Goal: Task Accomplishment & Management: Complete application form

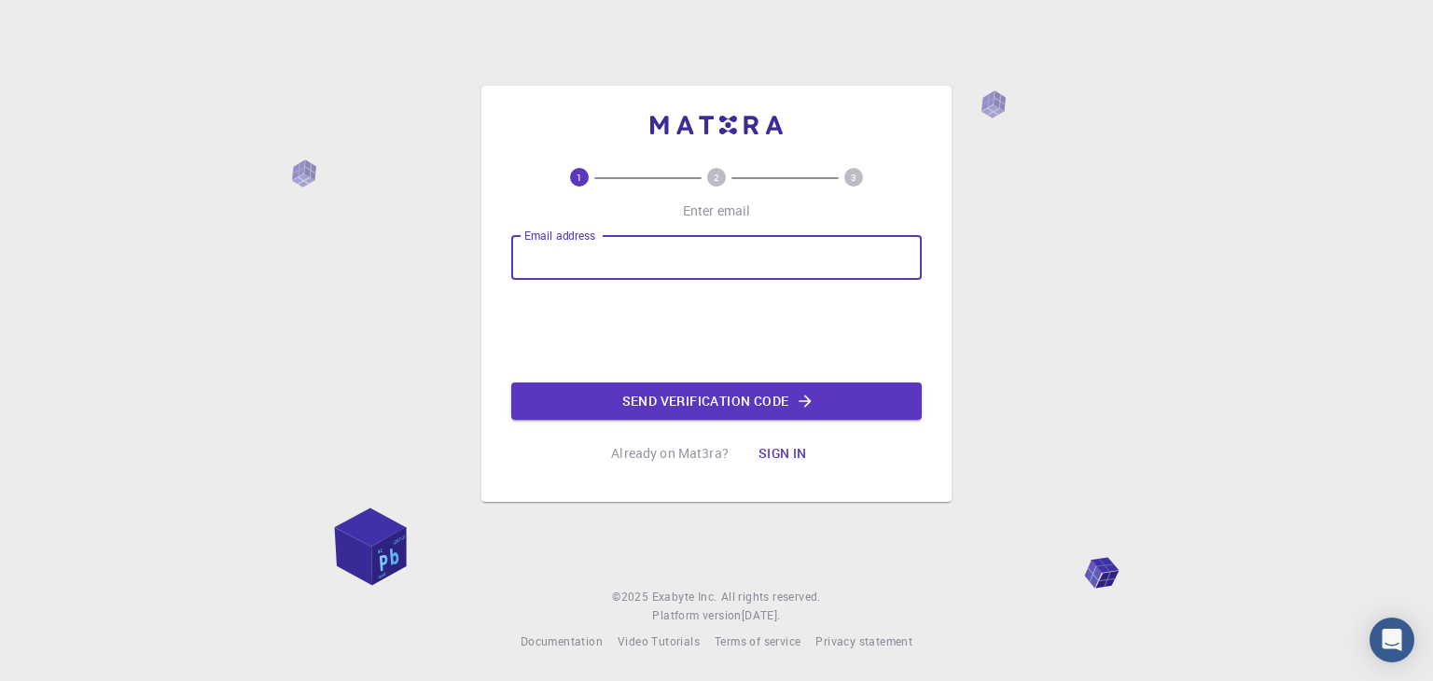
click at [633, 266] on input "Email address" at bounding box center [716, 257] width 410 height 45
type input "[EMAIL_ADDRESS][DOMAIN_NAME]"
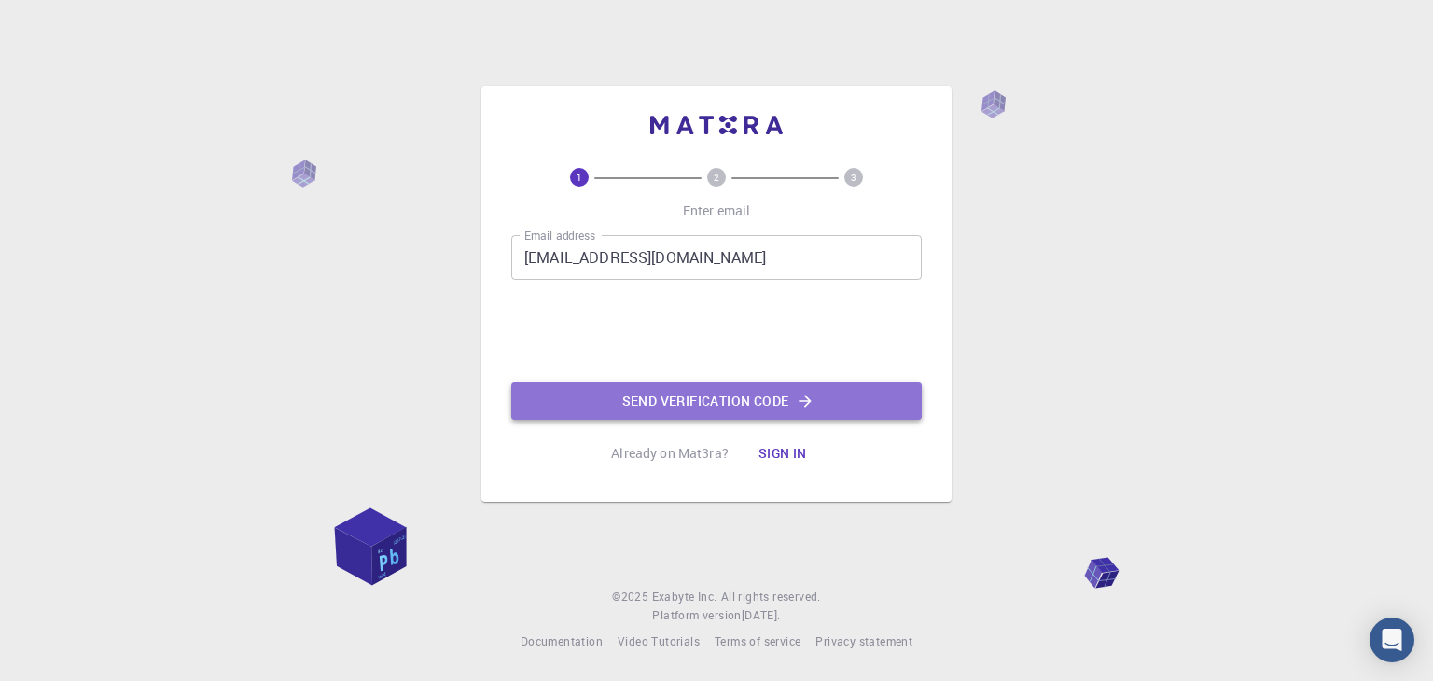
click at [664, 399] on button "Send verification code" at bounding box center [716, 400] width 410 height 37
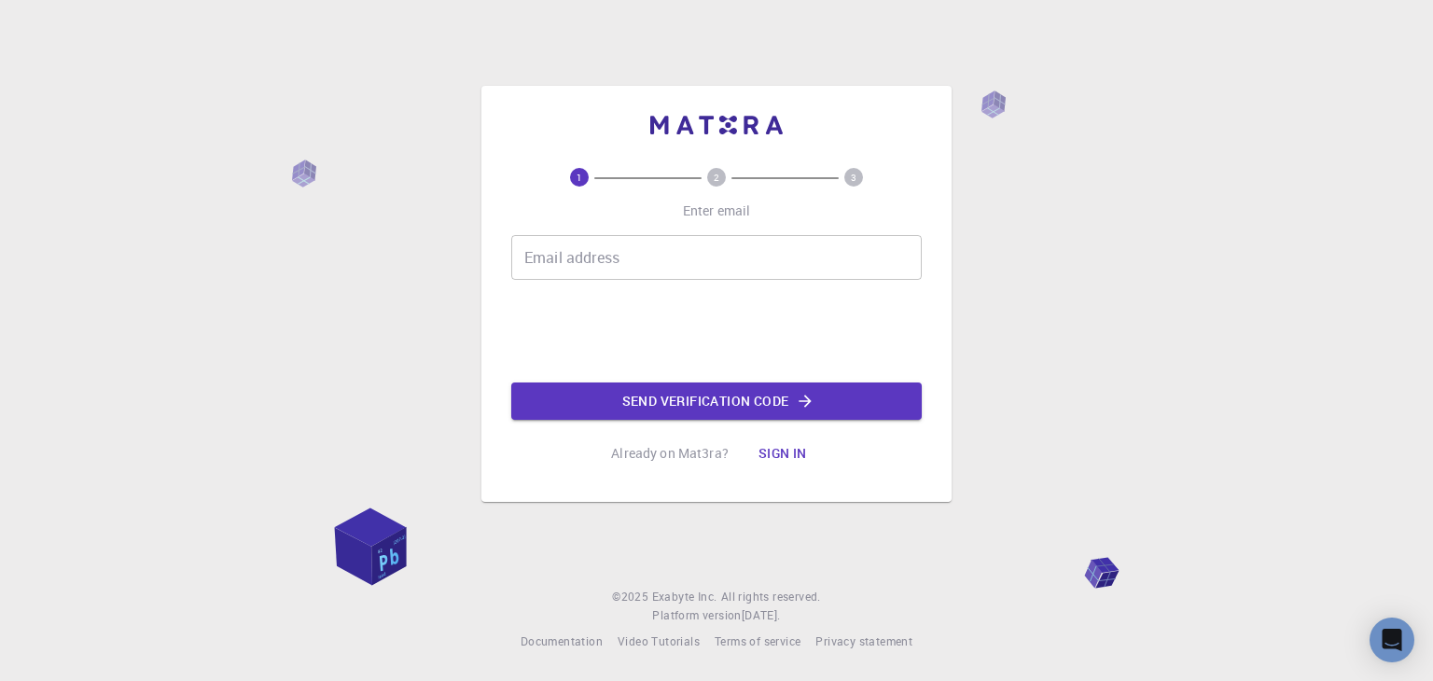
click at [577, 248] on input "Email address" at bounding box center [716, 257] width 410 height 45
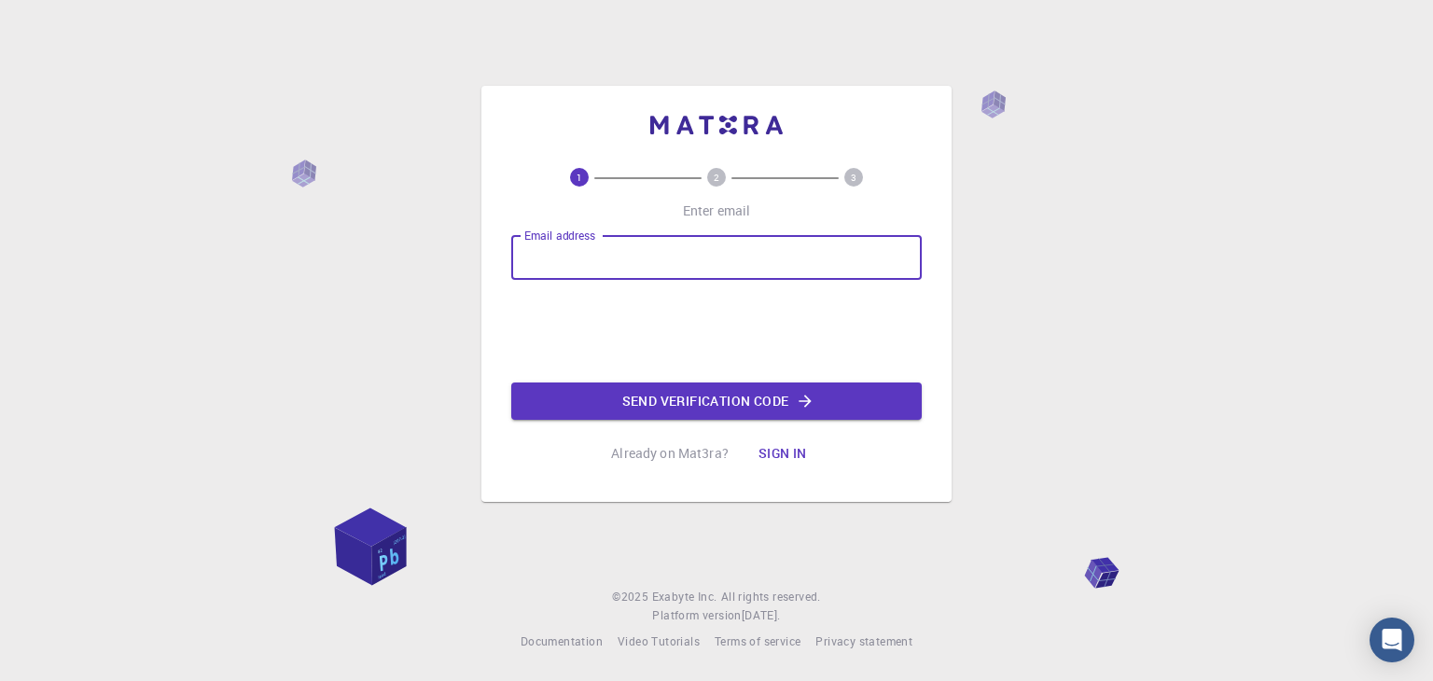
type input "[EMAIL_ADDRESS][DOMAIN_NAME]"
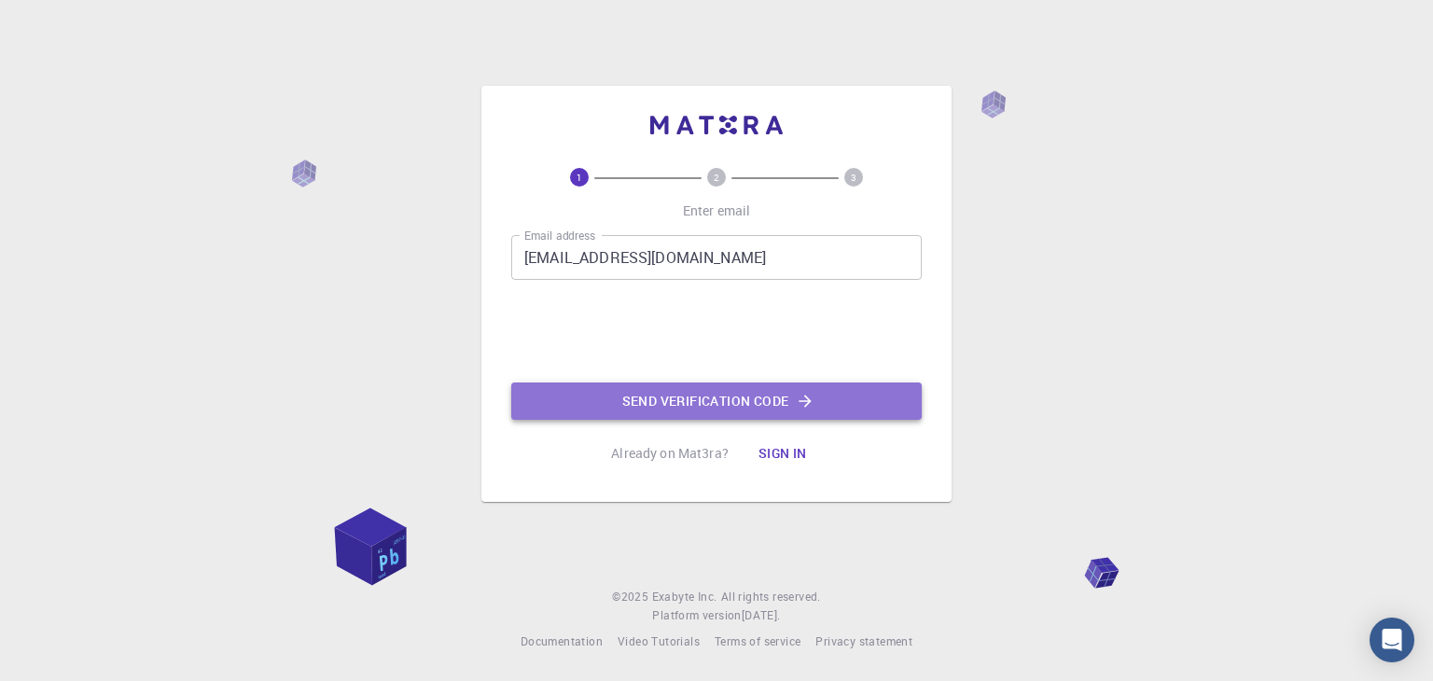
click at [699, 404] on button "Send verification code" at bounding box center [716, 400] width 410 height 37
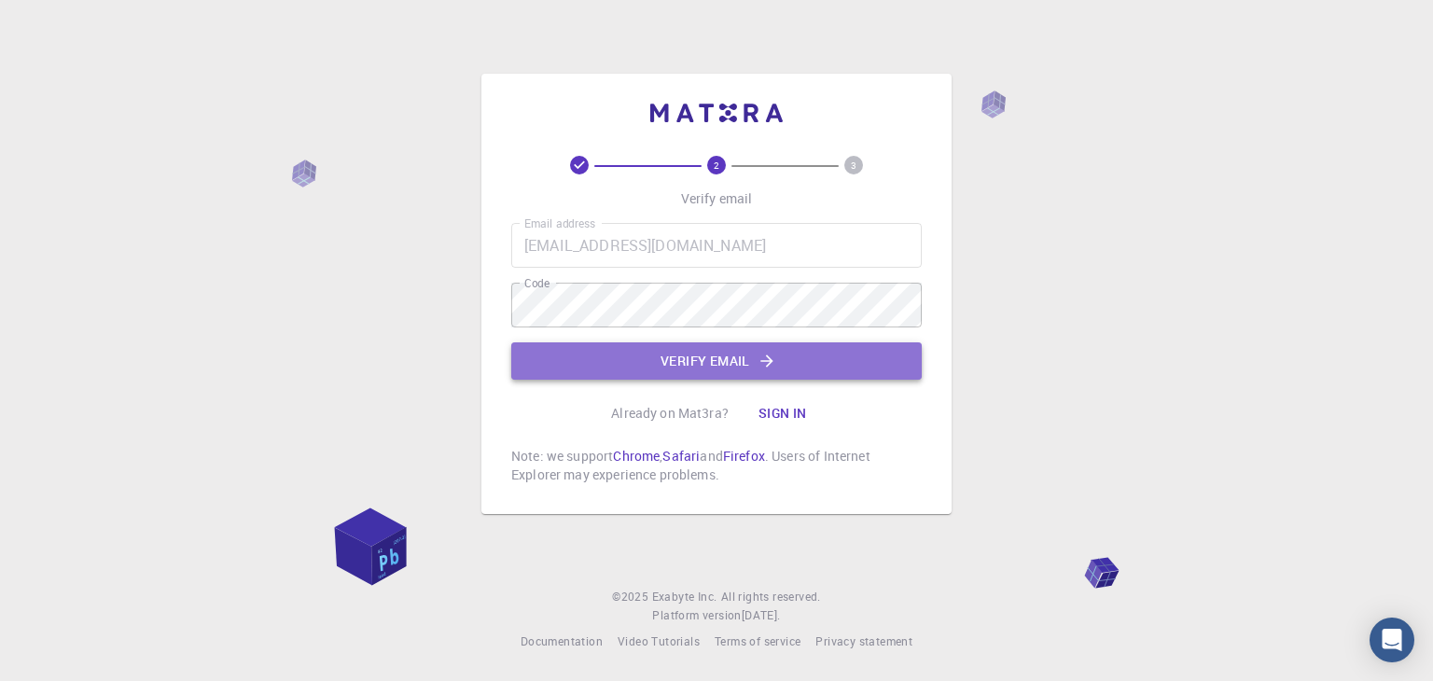
click at [709, 366] on button "Verify email" at bounding box center [716, 360] width 410 height 37
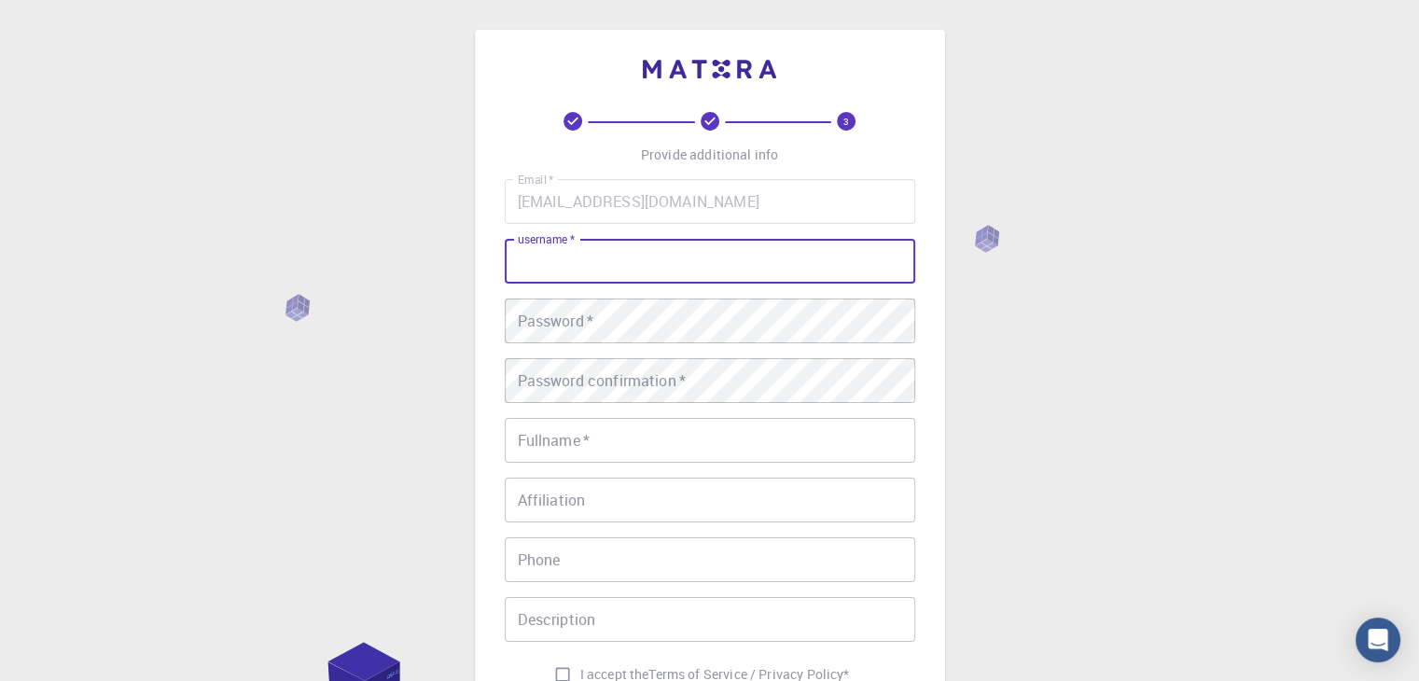
click at [603, 256] on input "username   *" at bounding box center [710, 261] width 410 height 45
type input "Anurag05"
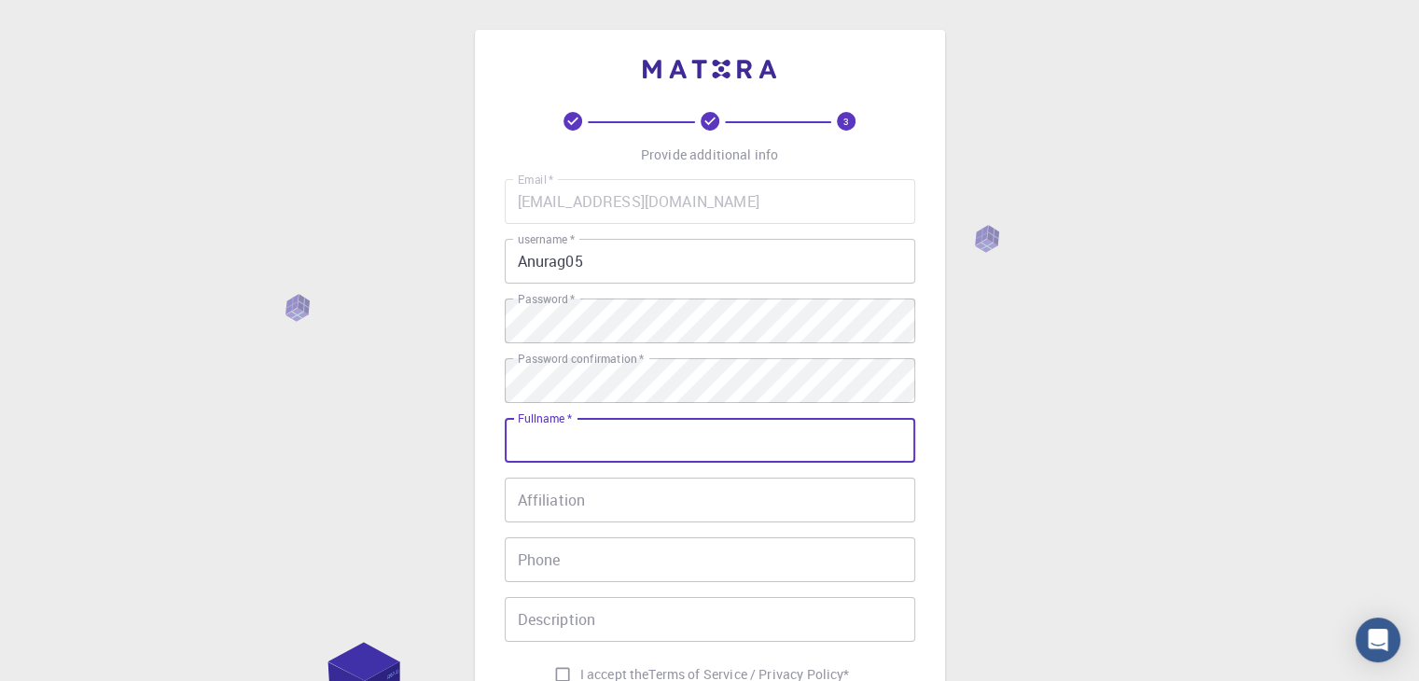
click at [554, 460] on input "Fullname   *" at bounding box center [710, 440] width 410 height 45
type input "Anurag Chaudhuri"
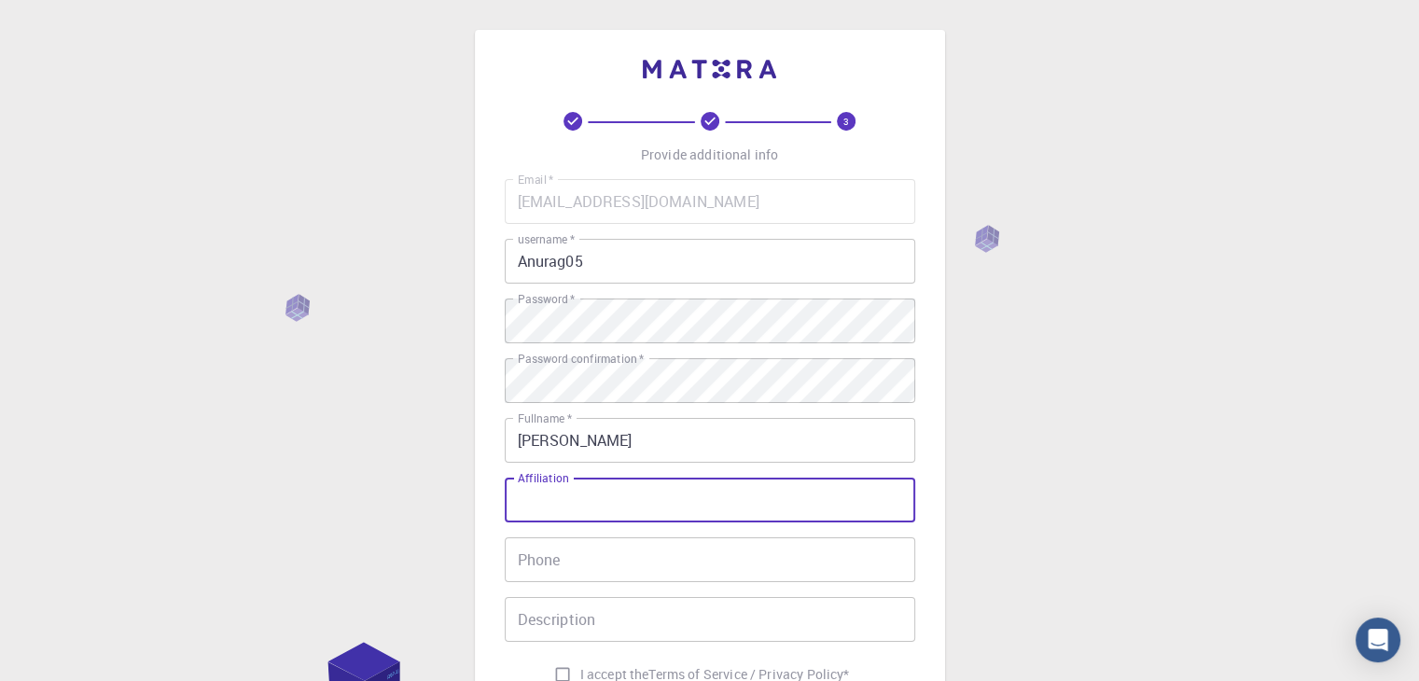
click at [581, 508] on input "Affiliation" at bounding box center [710, 500] width 410 height 45
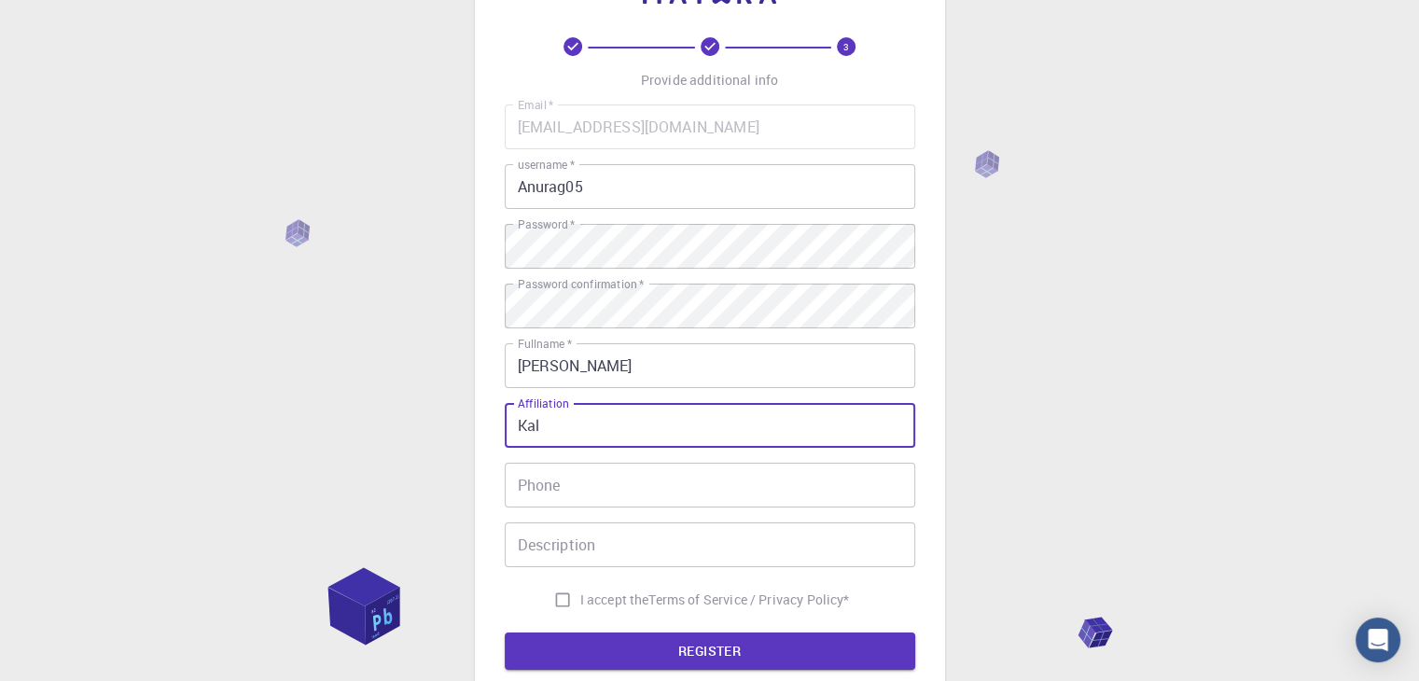
scroll to position [78, 0]
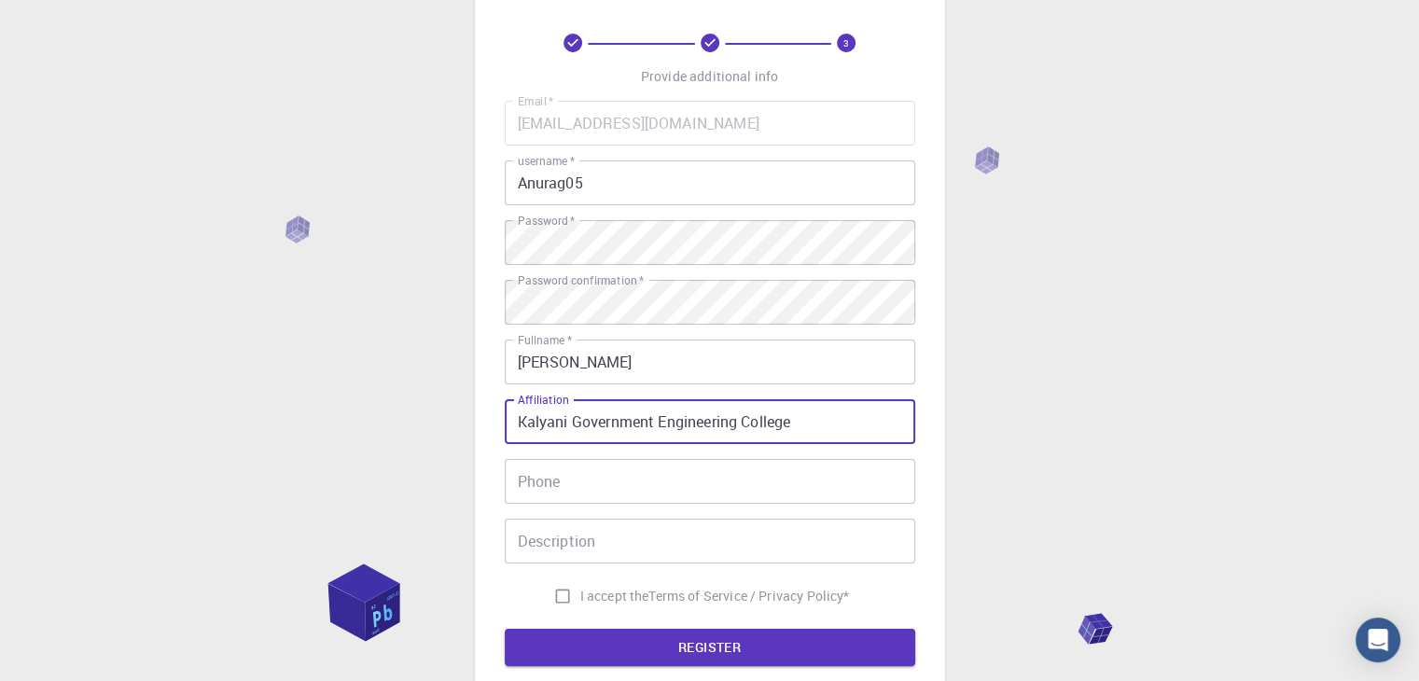
type input "Kalyani Government Engineering College"
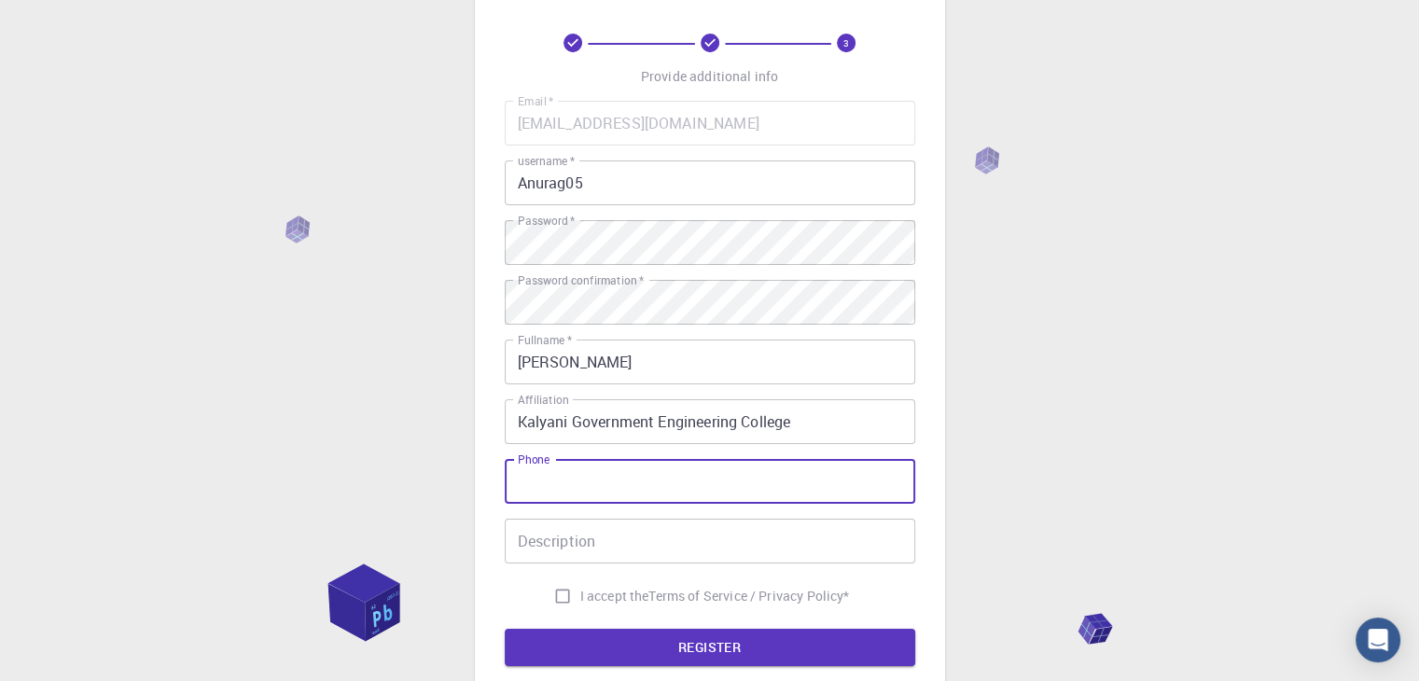
click at [567, 490] on input "Phone" at bounding box center [710, 481] width 410 height 45
type input "9432238072"
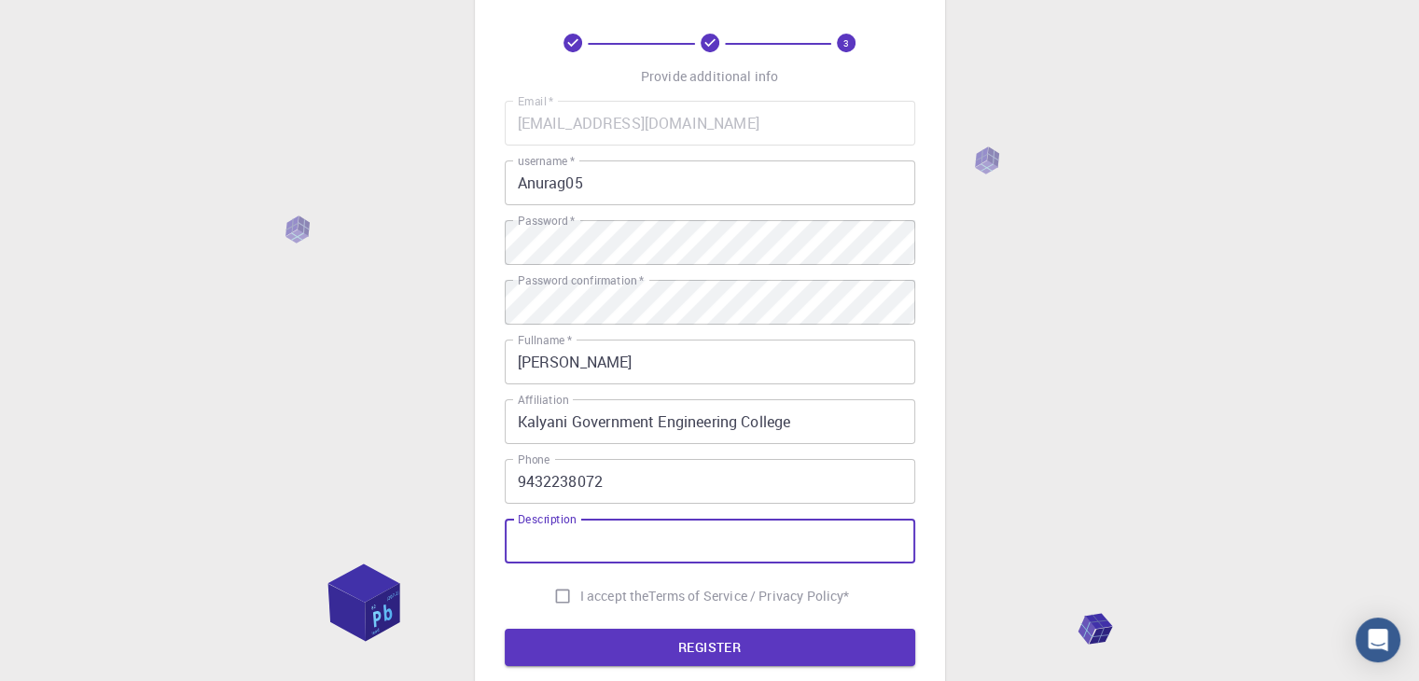
click at [556, 549] on input "Description" at bounding box center [710, 541] width 410 height 45
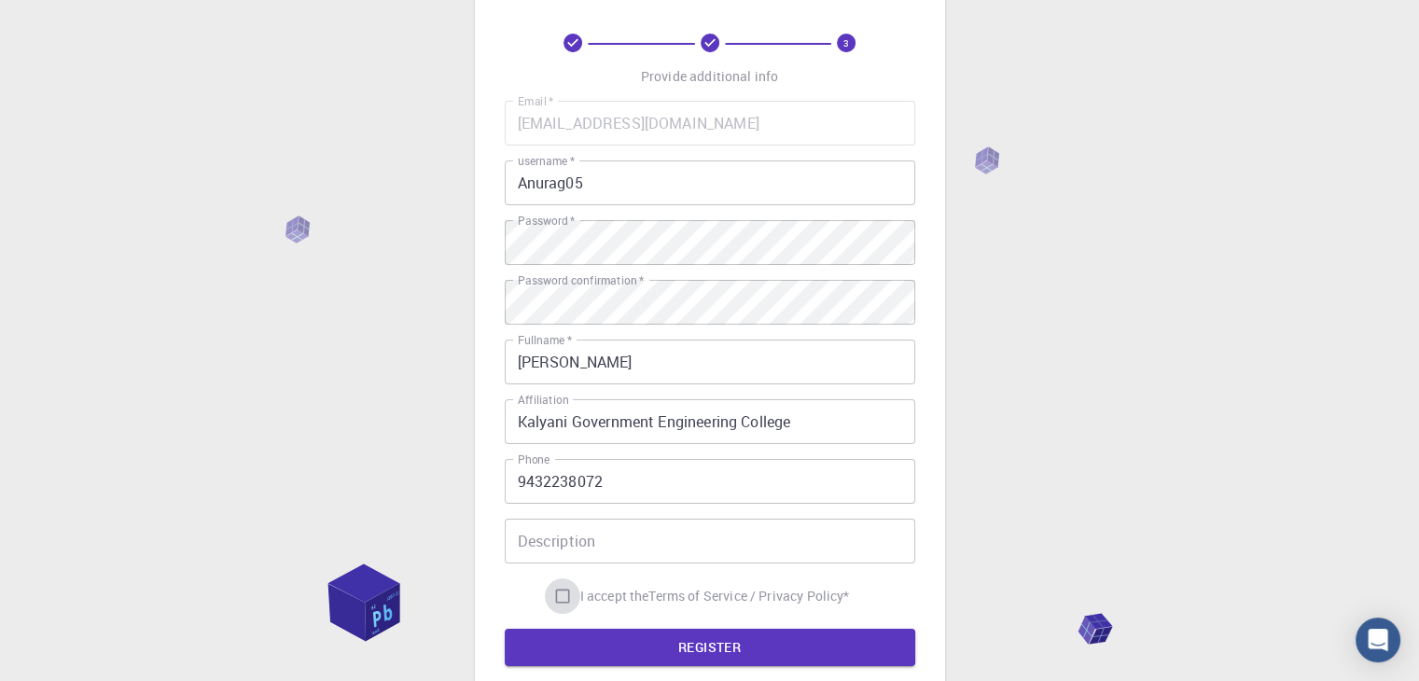
click at [551, 605] on input "I accept the Terms of Service / Privacy Policy *" at bounding box center [562, 595] width 35 height 35
checkbox input "true"
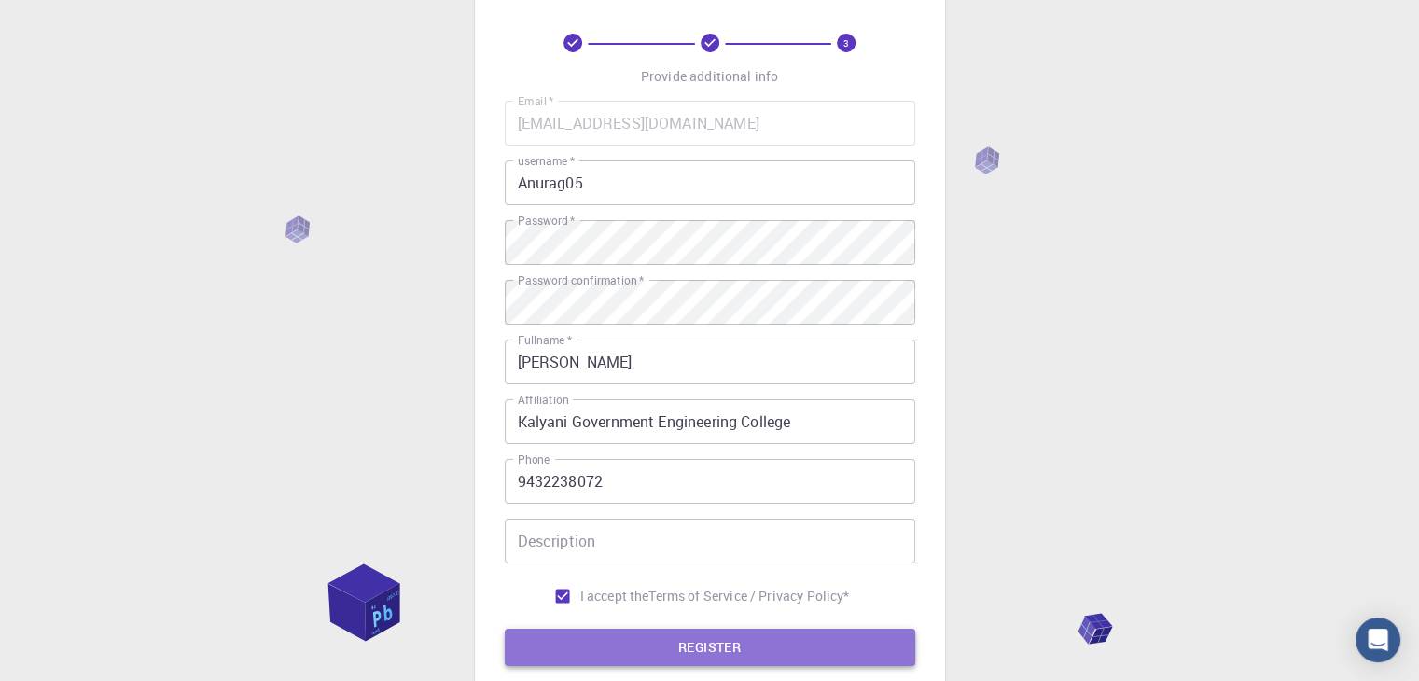
click at [608, 639] on button "REGISTER" at bounding box center [710, 647] width 410 height 37
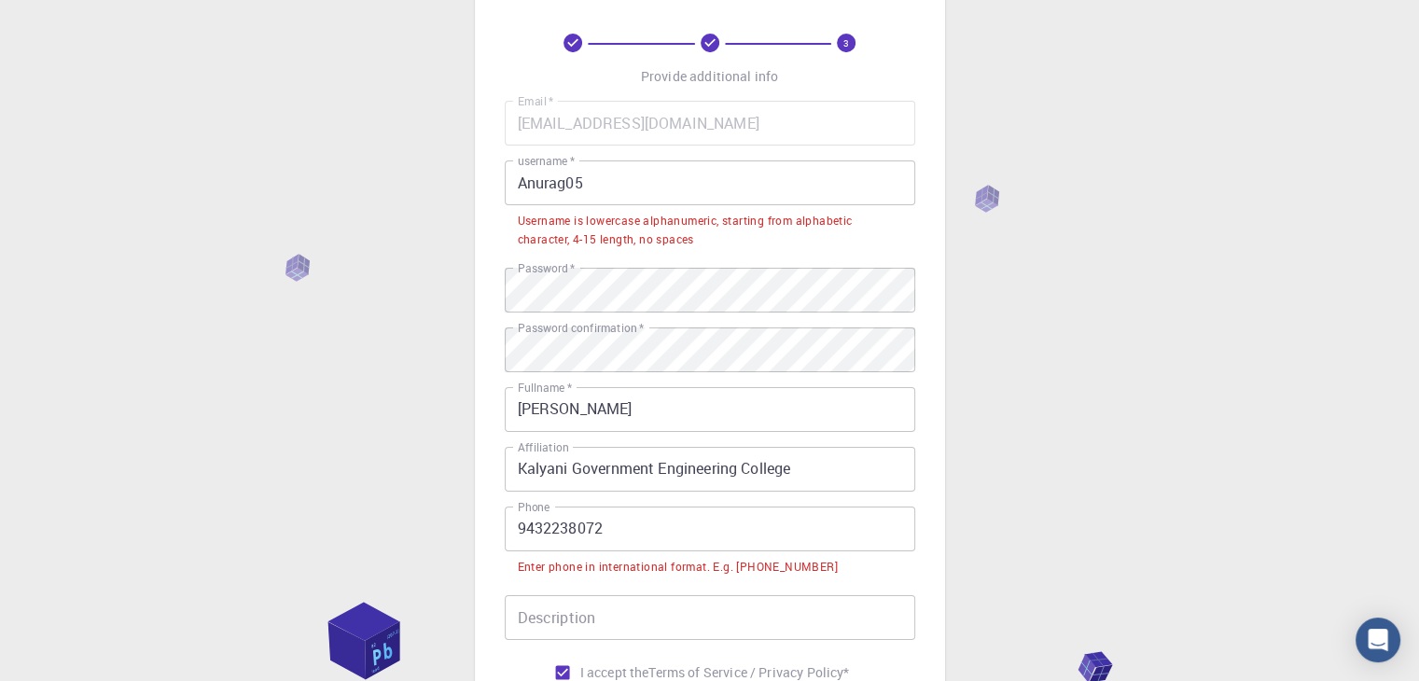
click at [549, 510] on label "Phone" at bounding box center [534, 507] width 32 height 16
click at [549, 510] on input "9432238072" at bounding box center [710, 529] width 410 height 45
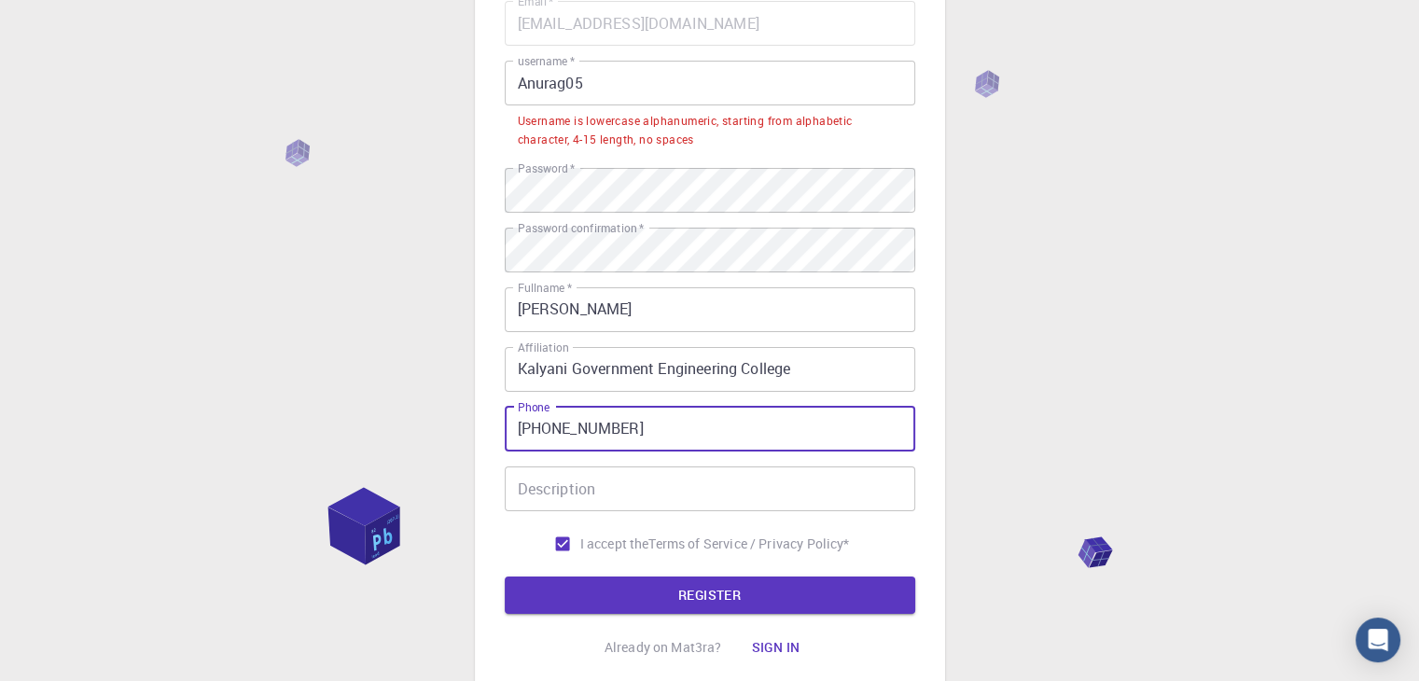
scroll to position [179, 0]
type input "+919432238072"
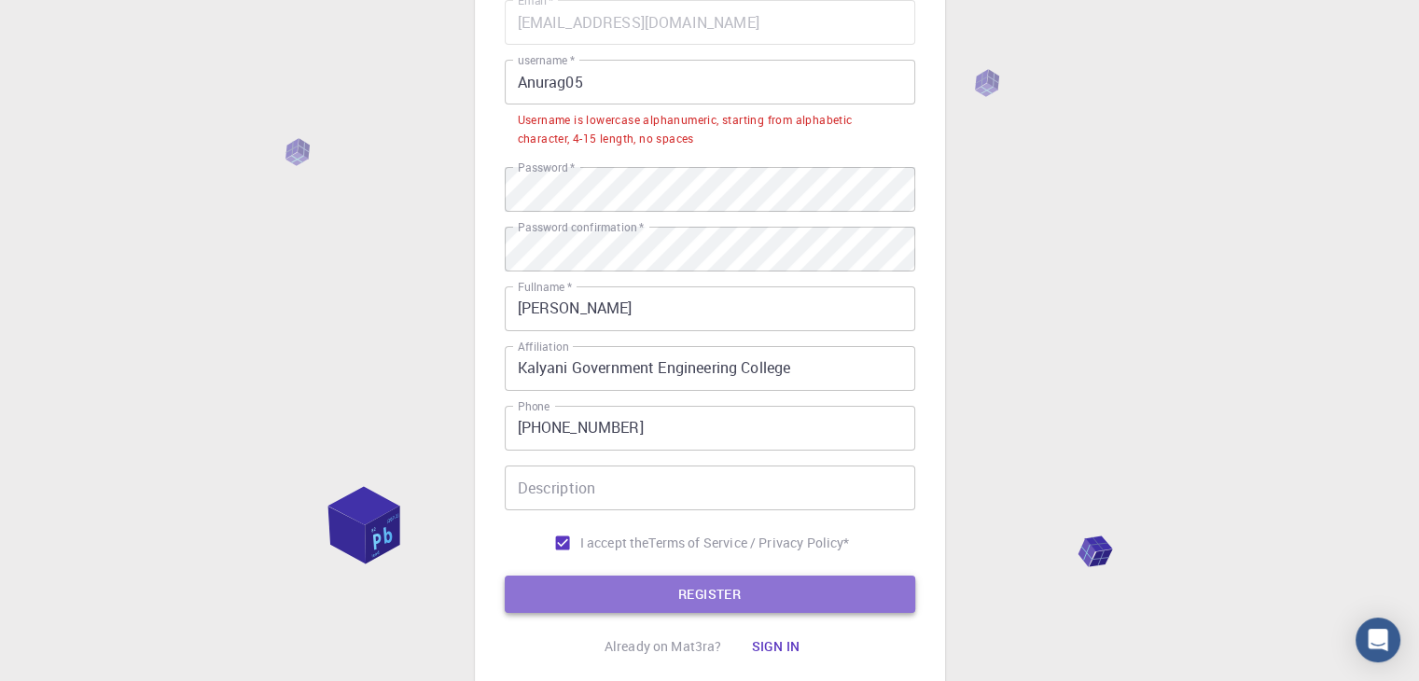
click at [662, 580] on button "REGISTER" at bounding box center [710, 594] width 410 height 37
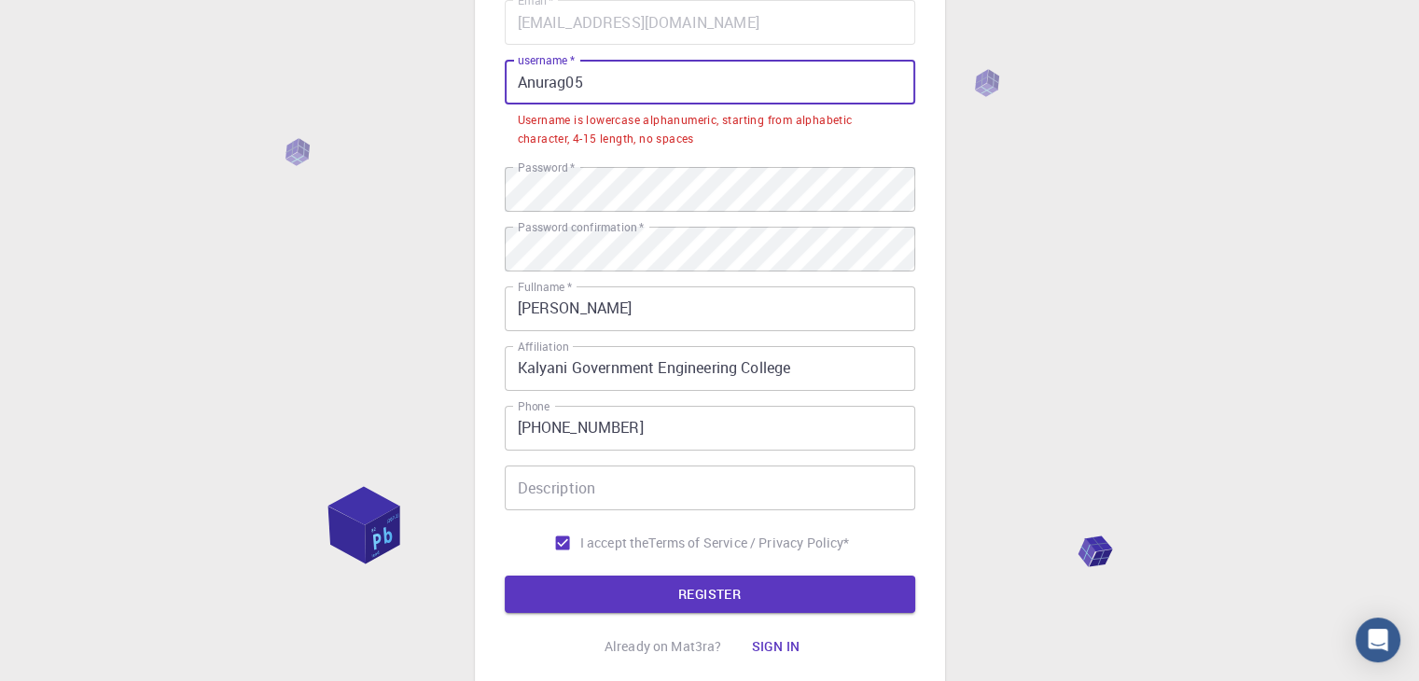
click at [607, 68] on input "Anurag05" at bounding box center [710, 82] width 410 height 45
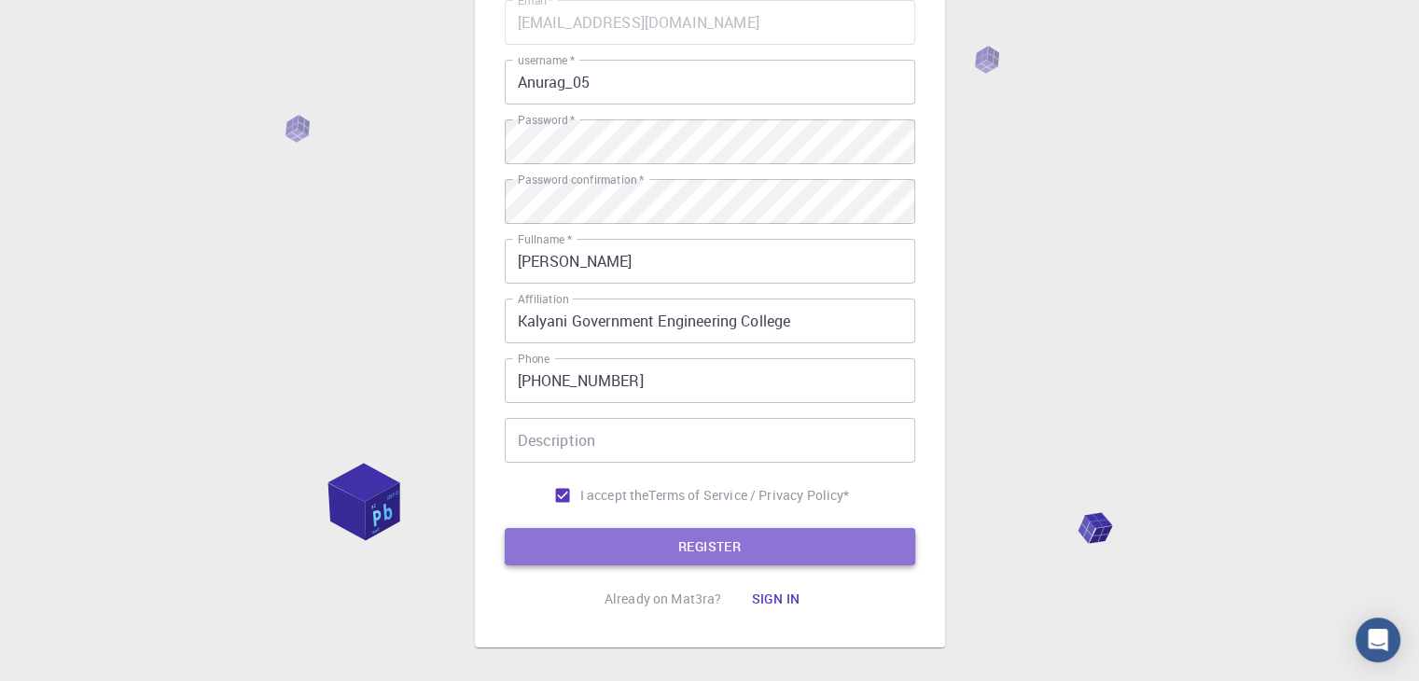
click at [664, 539] on button "REGISTER" at bounding box center [710, 546] width 410 height 37
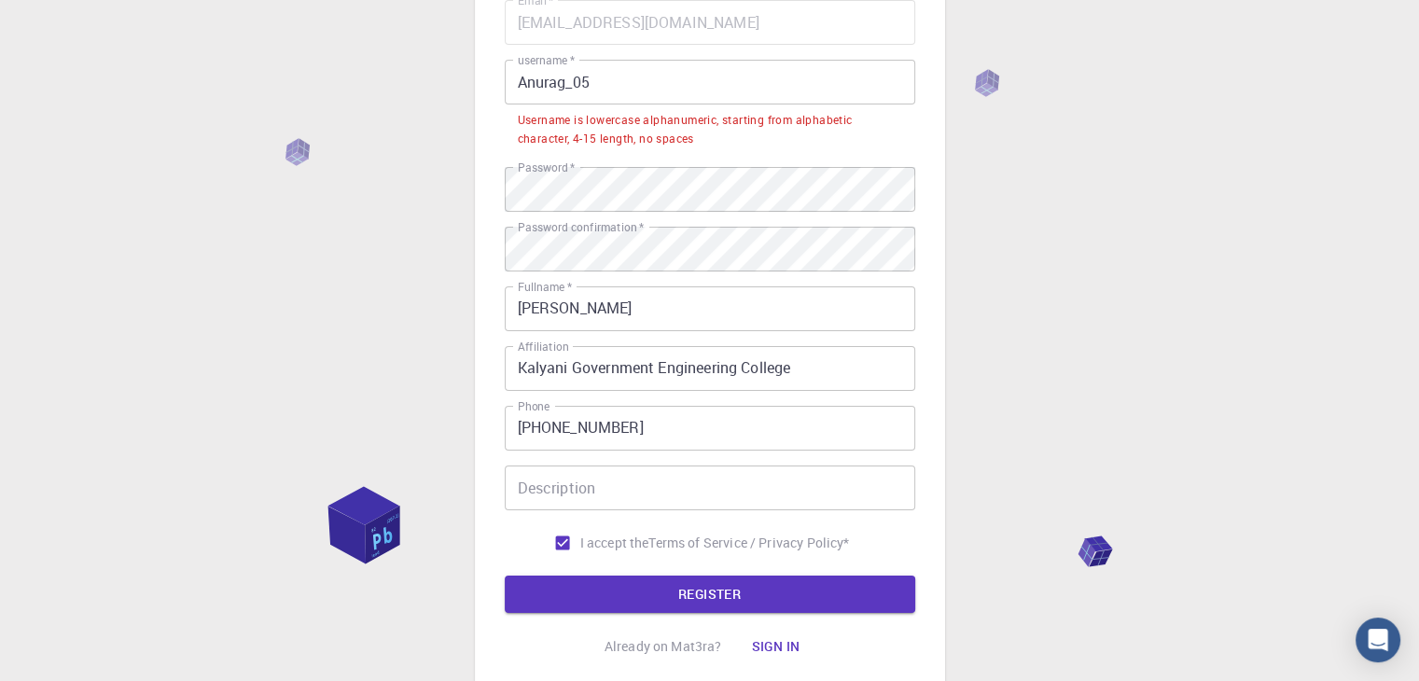
click at [569, 83] on input "Anurag_05" at bounding box center [710, 82] width 410 height 45
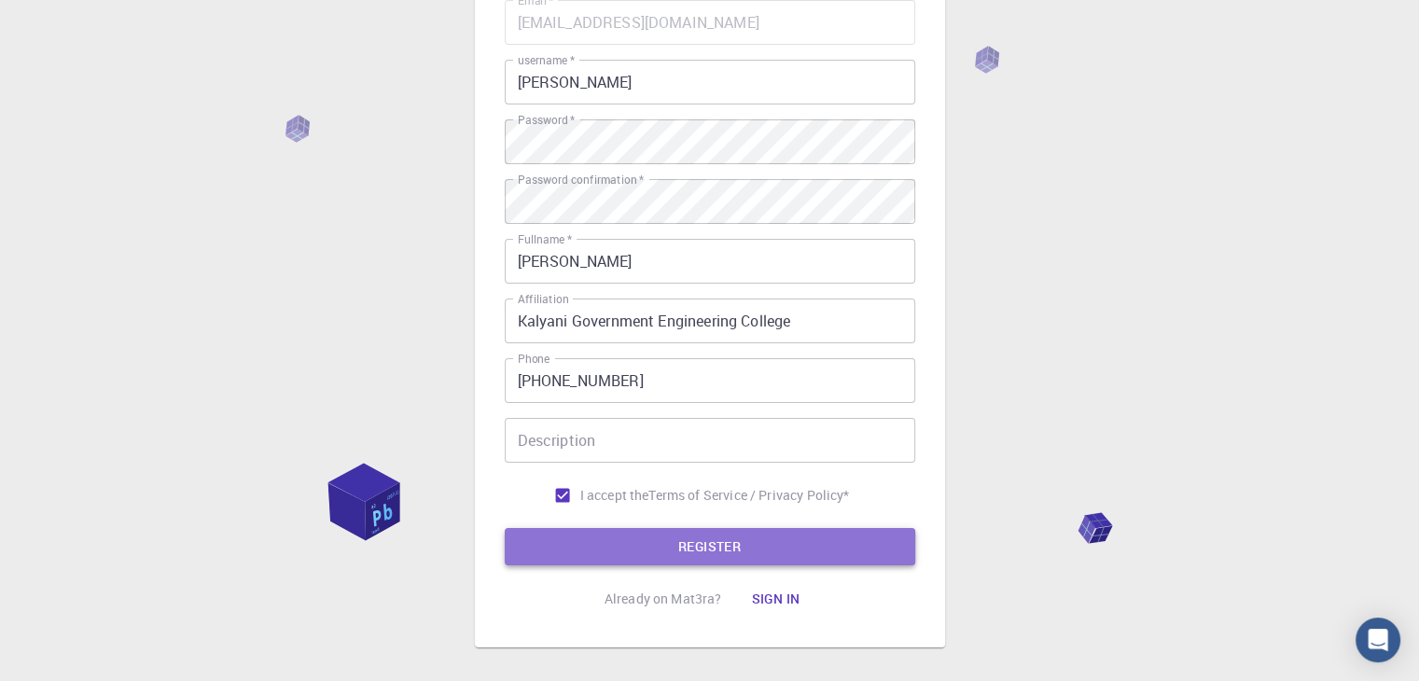
click at [634, 553] on button "REGISTER" at bounding box center [710, 546] width 410 height 37
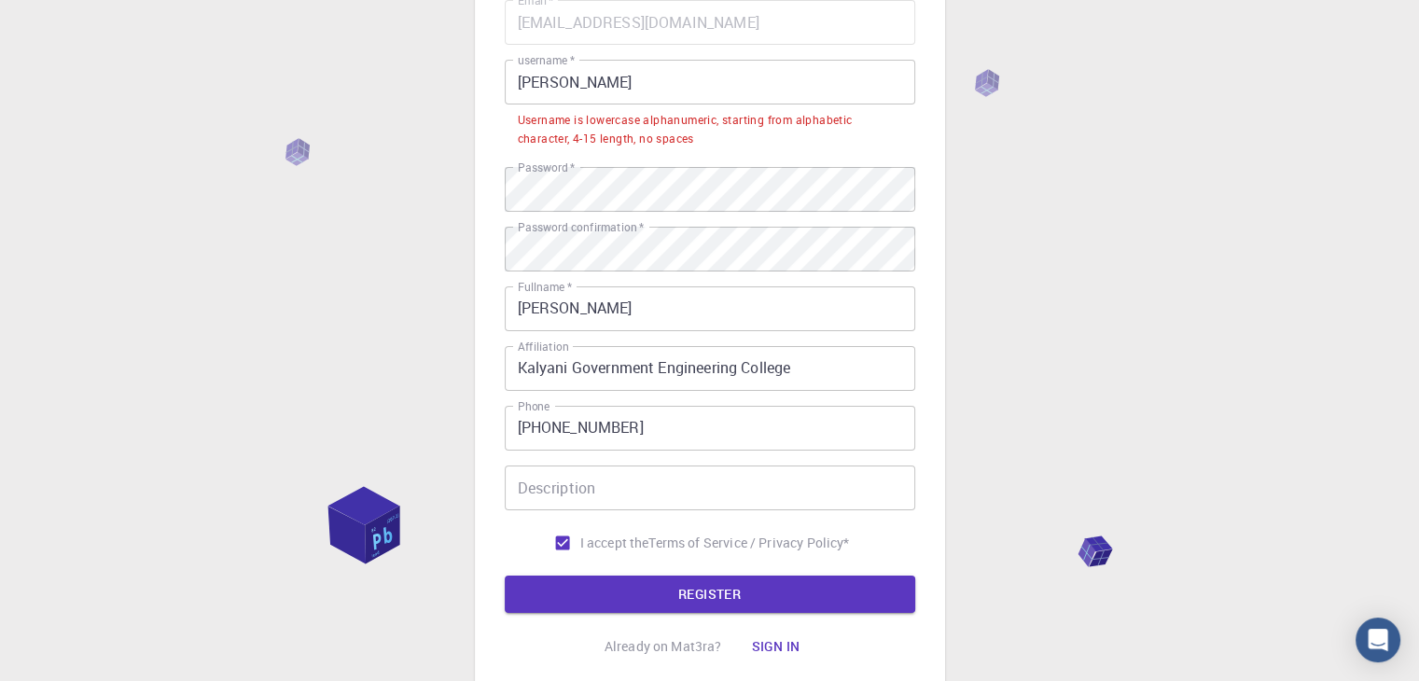
click at [993, 78] on div "3 Provide additional info Email   * anurchau05@gmail.com Email   * username   *…" at bounding box center [709, 319] width 1419 height 997
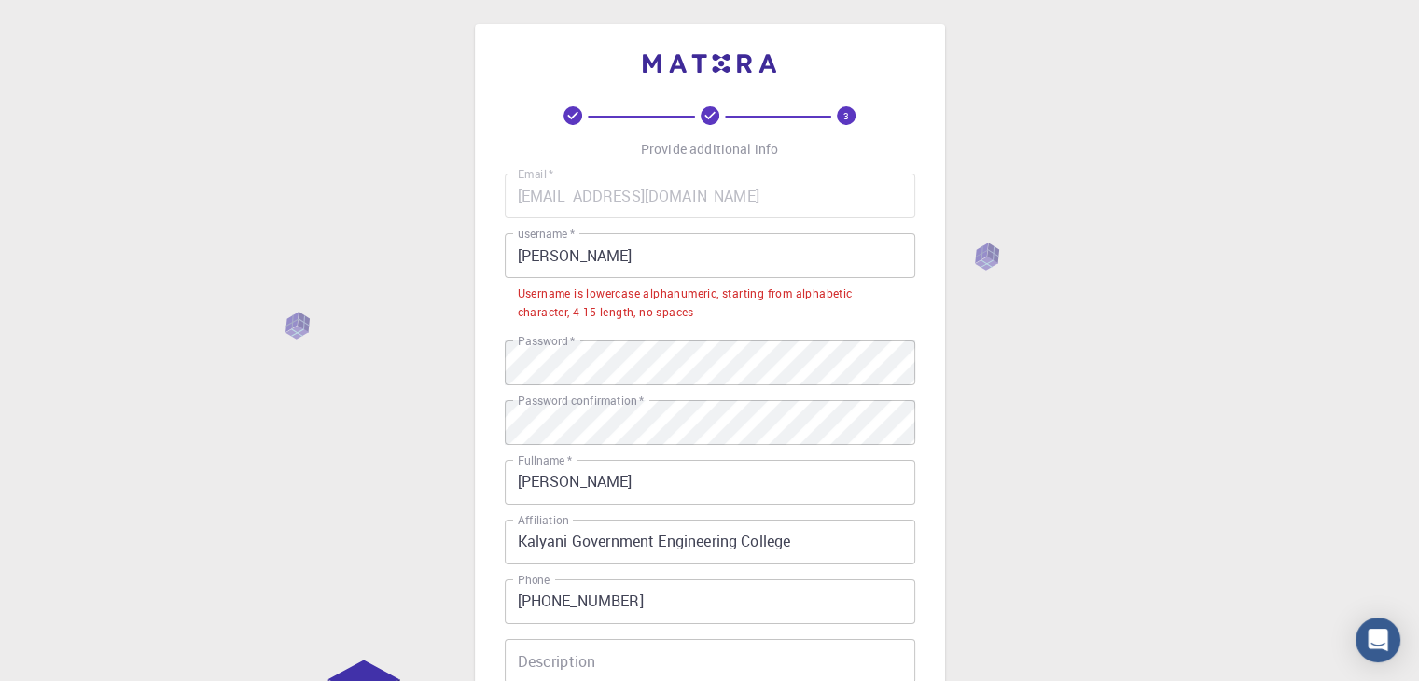
scroll to position [4, 0]
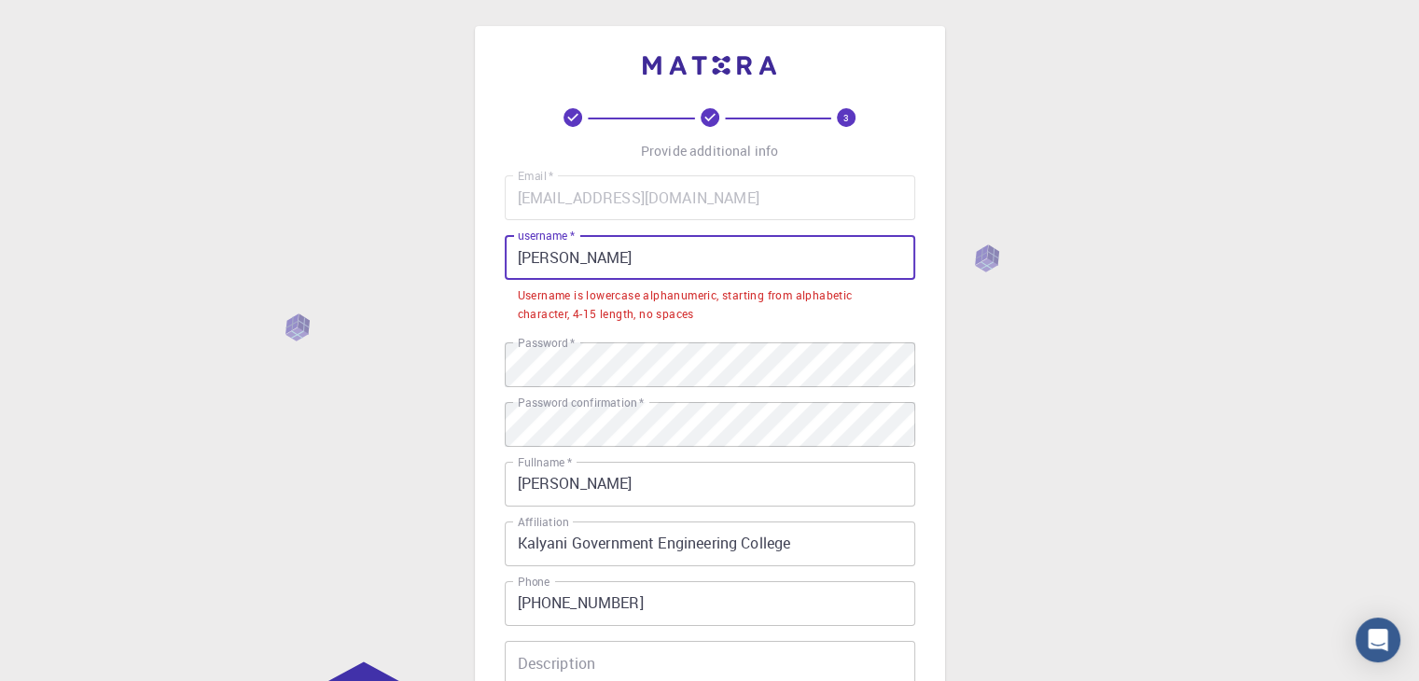
click at [566, 250] on input "Anurag Chaudhuri" at bounding box center [710, 257] width 410 height 45
click at [576, 257] on input "Anurag Chaudhuri" at bounding box center [710, 257] width 410 height 45
drag, startPoint x: 650, startPoint y: 254, endPoint x: 481, endPoint y: 257, distance: 168.9
click at [481, 257] on div "3 Provide additional info Email   * anurchau05@gmail.com Email   * username   *…" at bounding box center [710, 448] width 470 height 844
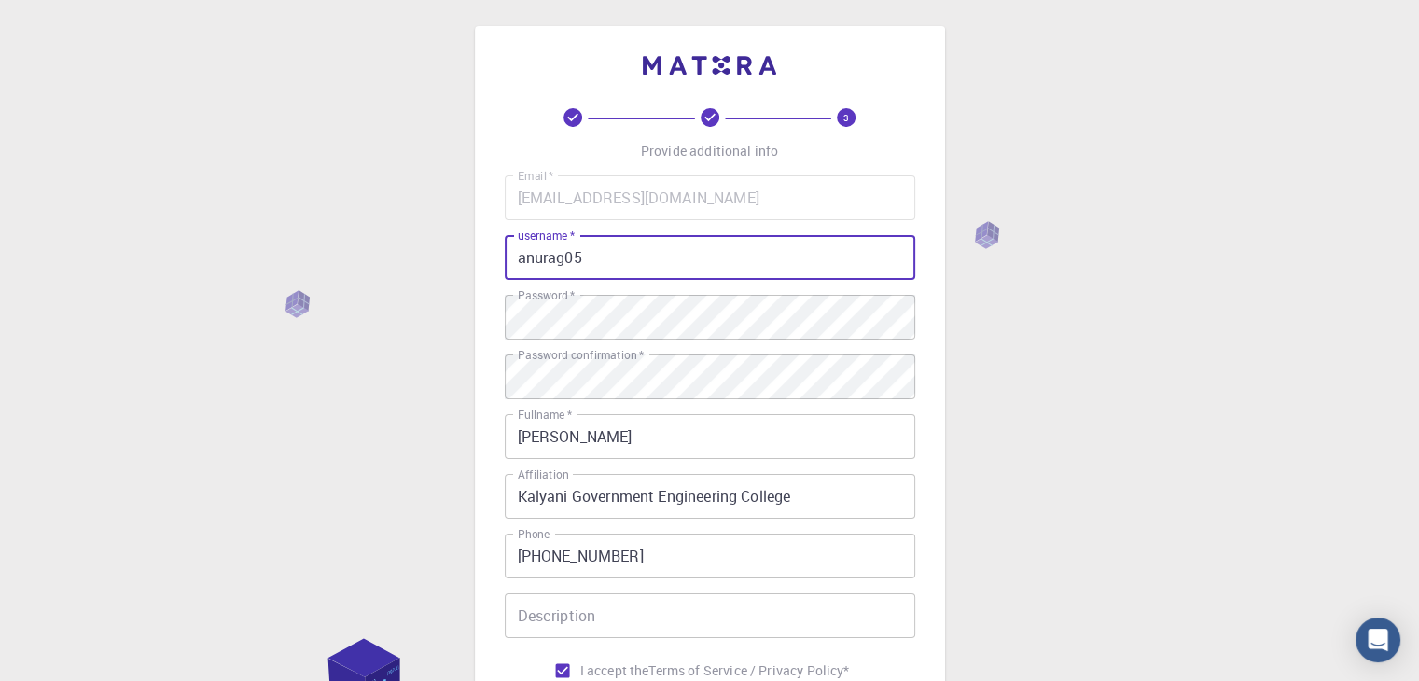
scroll to position [269, 0]
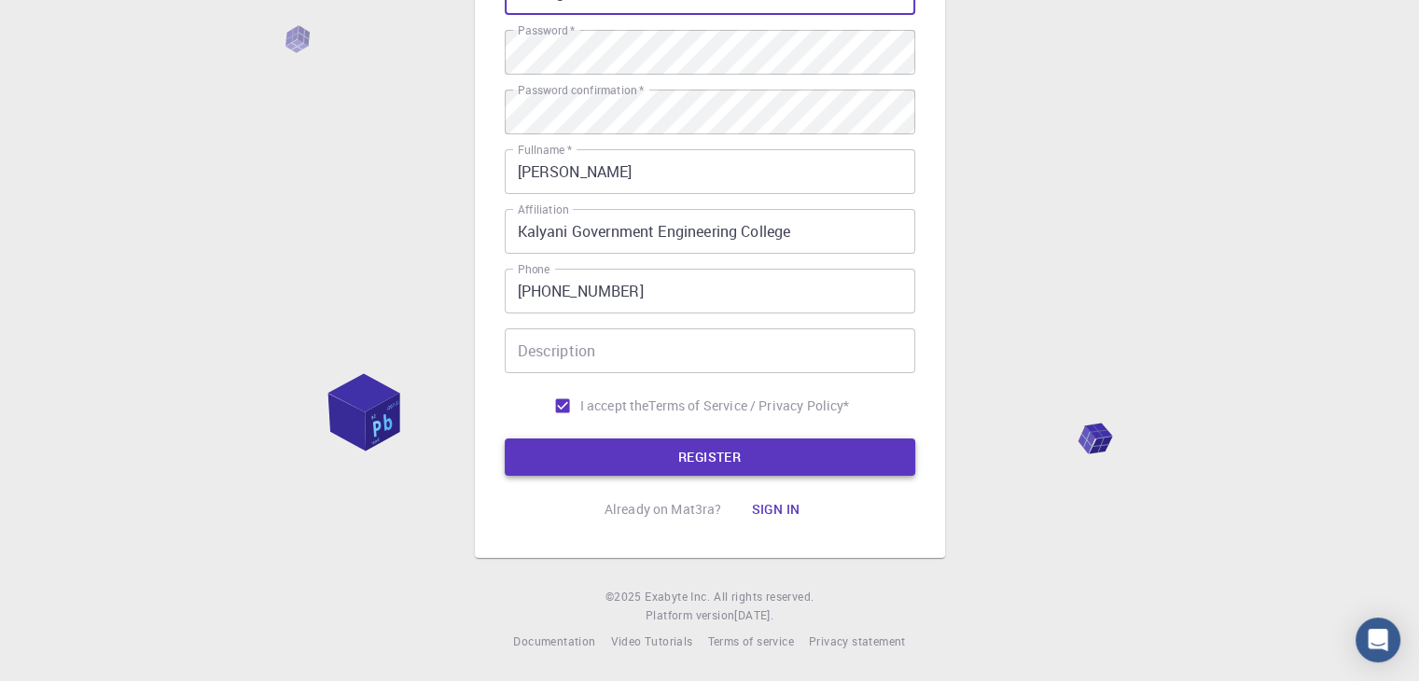
type input "anurag05"
click at [585, 455] on button "REGISTER" at bounding box center [710, 456] width 410 height 37
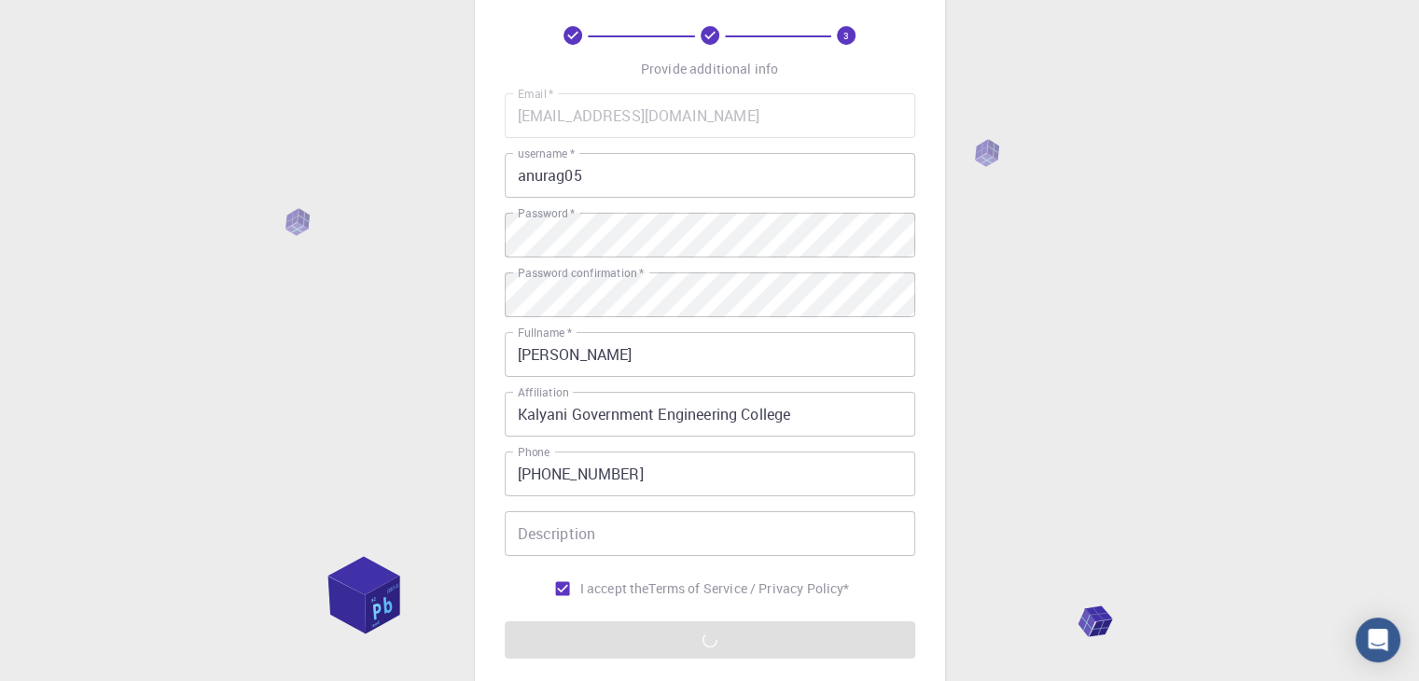
scroll to position [190, 0]
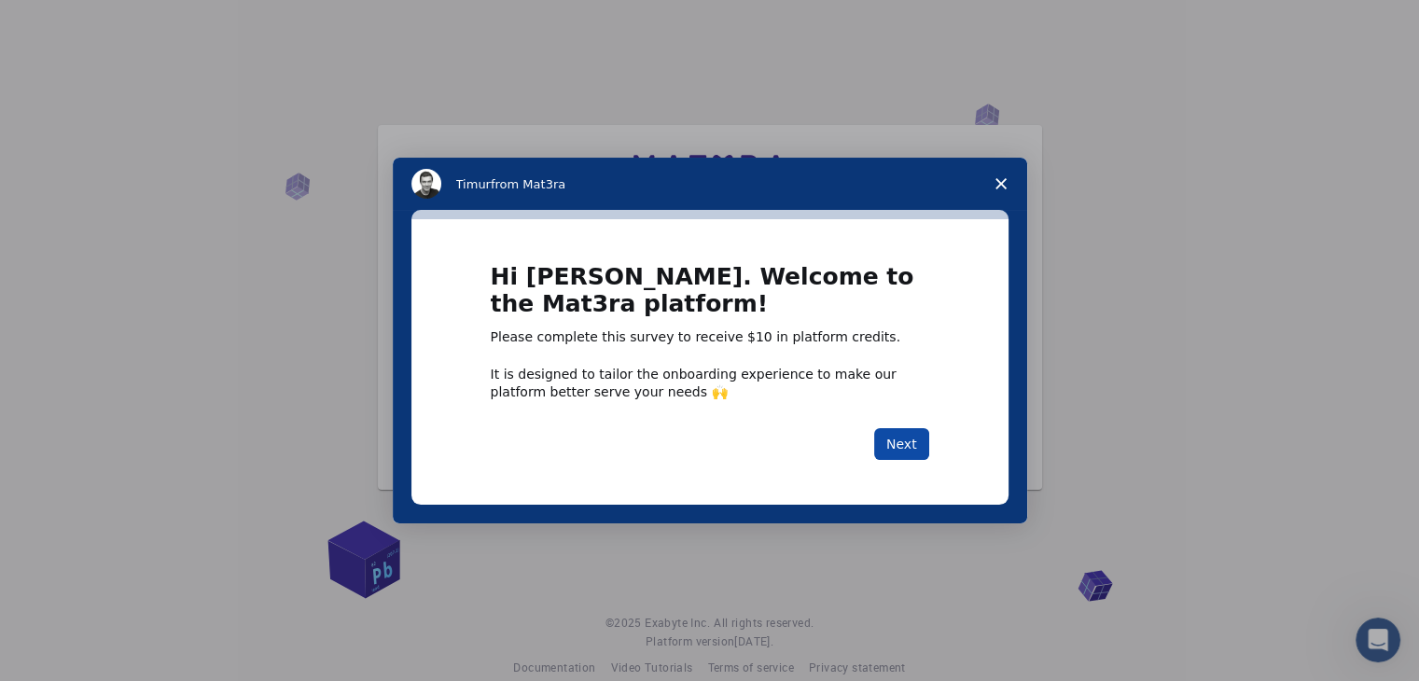
click at [888, 438] on button "Next" at bounding box center [901, 444] width 55 height 32
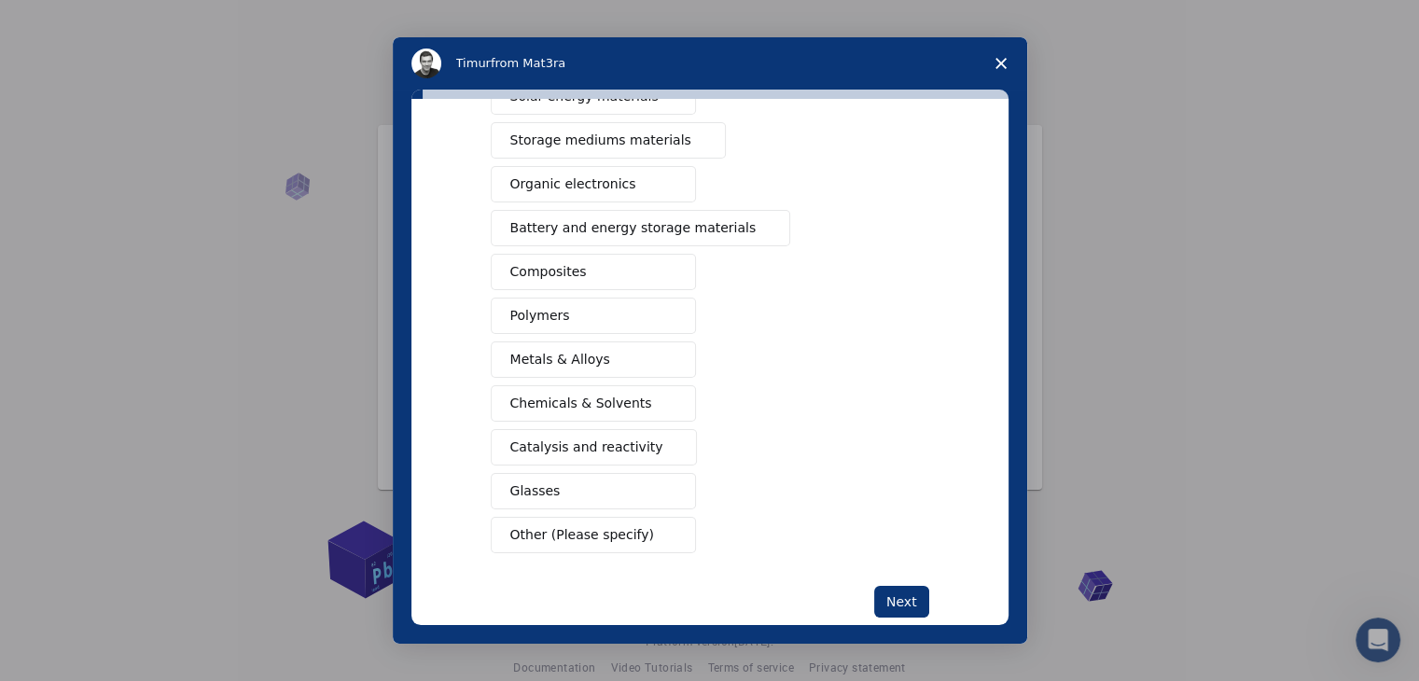
scroll to position [215, 0]
